Goal: Register for event/course

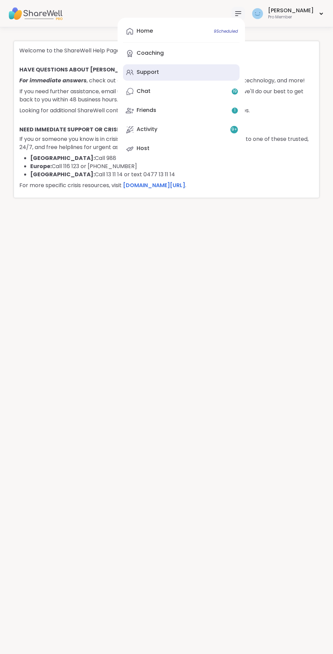
click at [159, 73] on div "Support" at bounding box center [148, 71] width 22 height 7
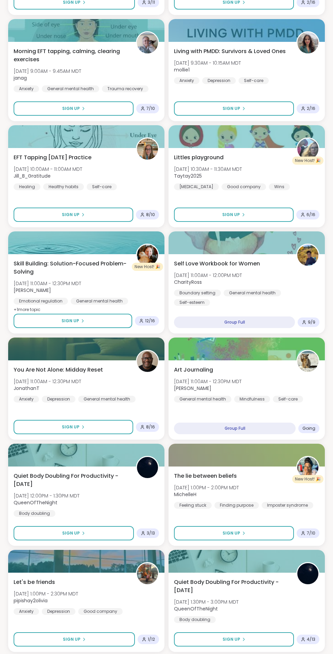
scroll to position [1399, 0]
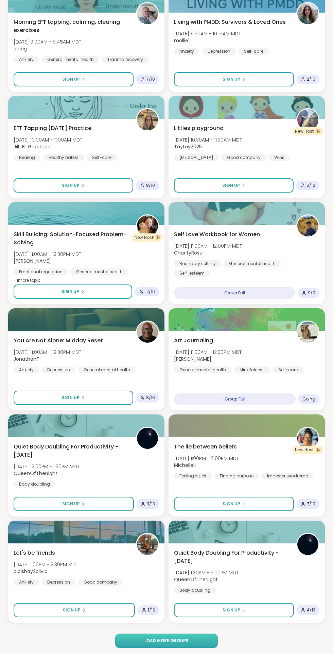
click at [171, 640] on span "Load more groups" at bounding box center [167, 641] width 44 height 6
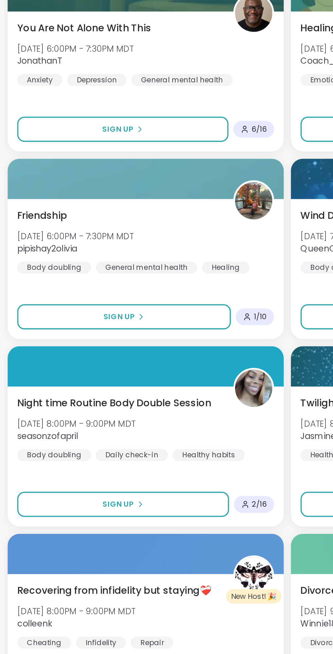
scroll to position [2433, 0]
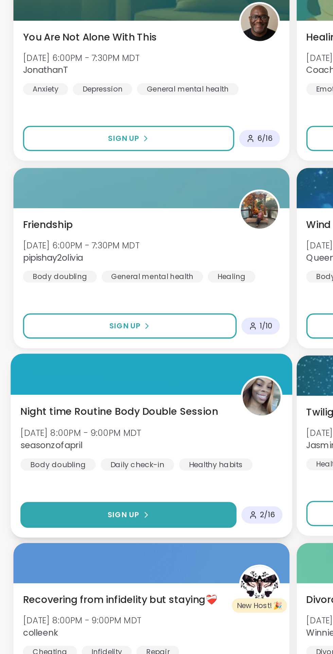
click at [70, 423] on span "Sign Up" at bounding box center [71, 426] width 18 height 6
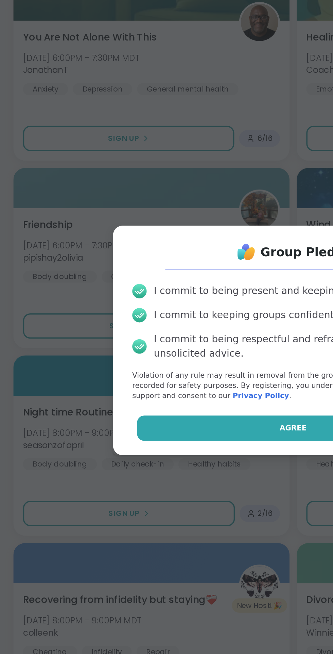
click at [149, 370] on button "Agree" at bounding box center [166, 377] width 177 height 14
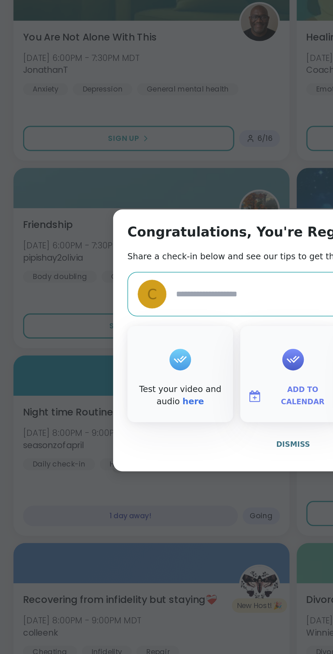
type textarea "*"
click at [167, 358] on span "Add to Calendar" at bounding box center [172, 358] width 41 height 13
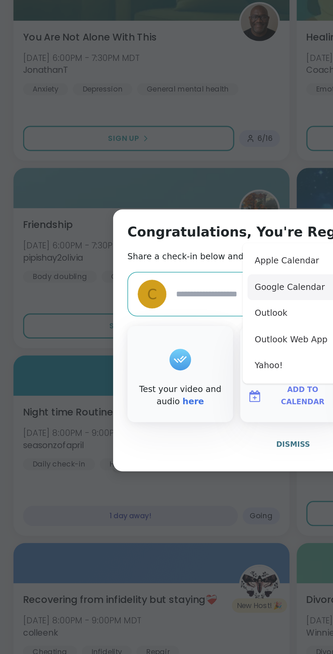
click at [162, 294] on button "Google Calendar" at bounding box center [167, 297] width 52 height 15
